Goal: Task Accomplishment & Management: Manage account settings

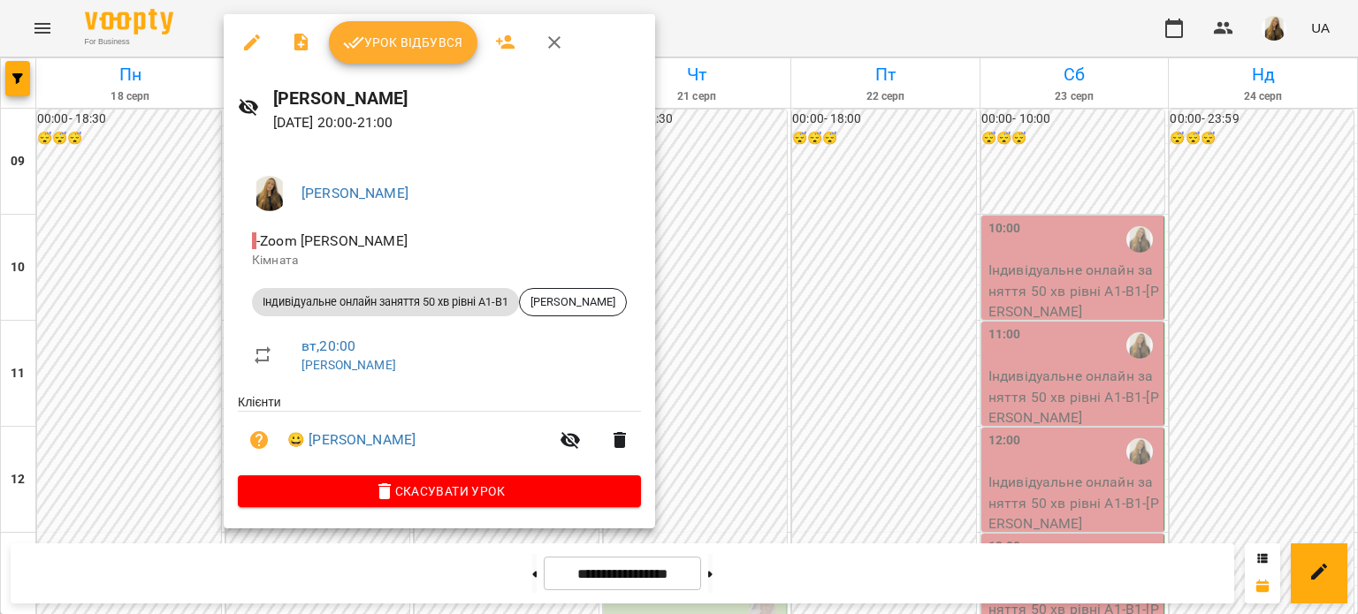
click at [417, 42] on span "Урок відбувся" at bounding box center [403, 42] width 120 height 21
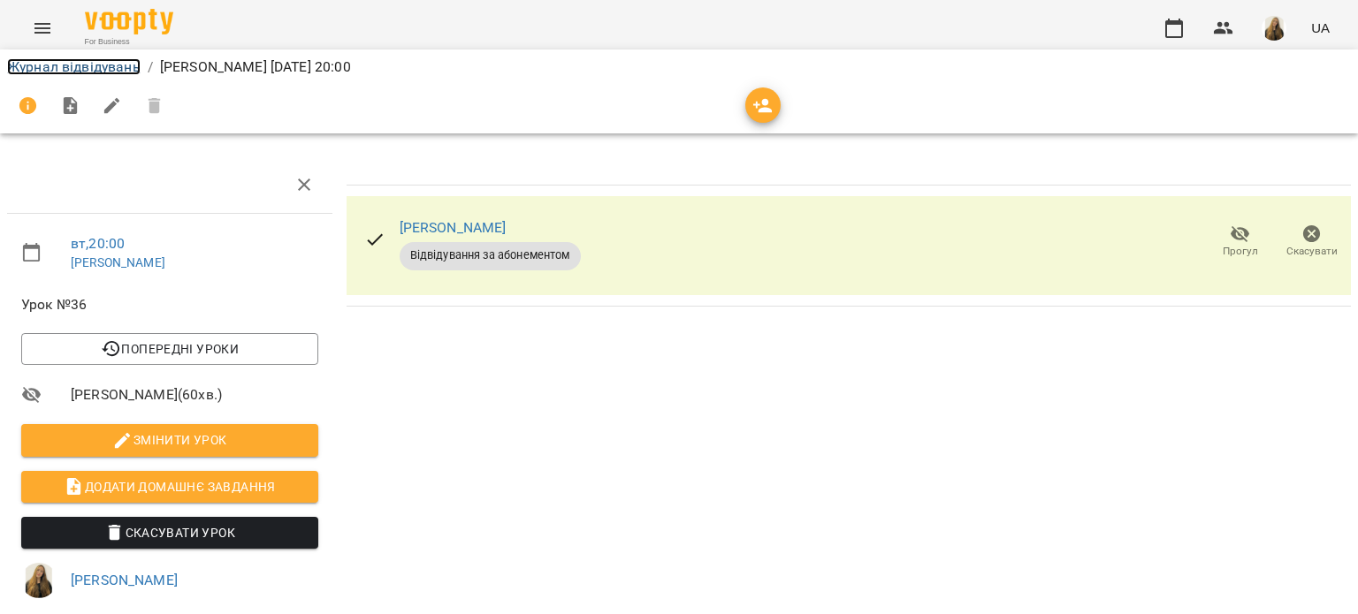
drag, startPoint x: 95, startPoint y: 64, endPoint x: 68, endPoint y: 38, distance: 37.5
click at [95, 64] on link "Журнал відвідувань" at bounding box center [74, 66] width 134 height 17
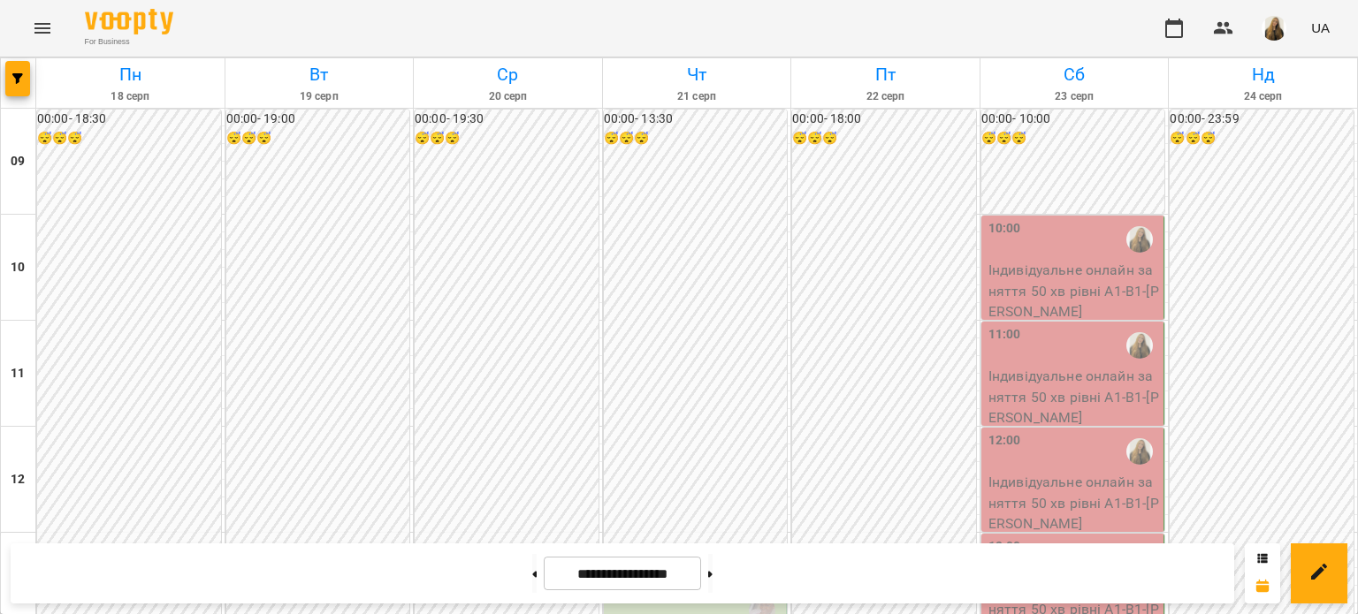
scroll to position [1058, 0]
